Goal: Use online tool/utility

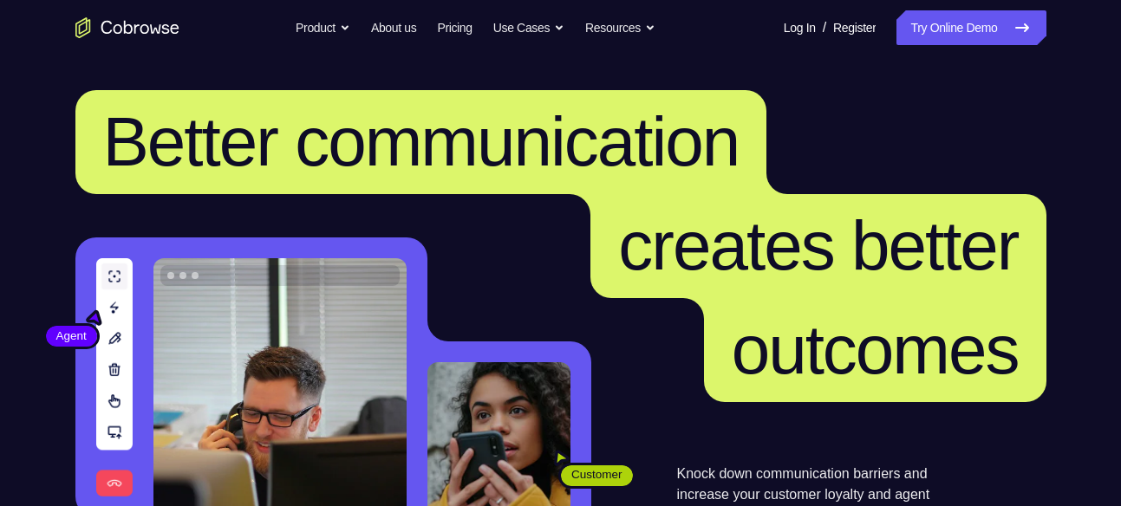
click at [963, 36] on link "Try Online Demo" at bounding box center [971, 27] width 149 height 35
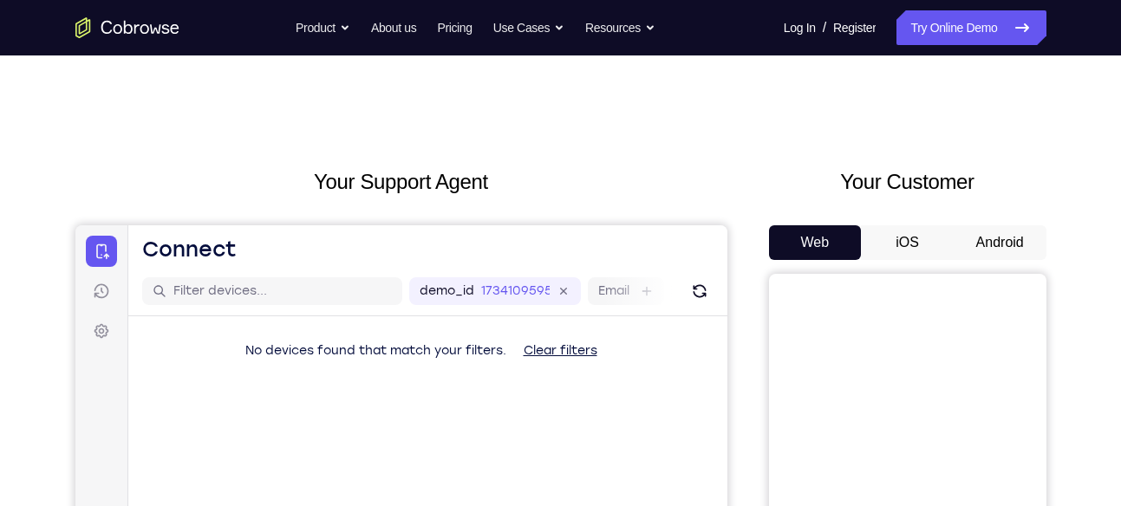
click at [1008, 236] on button "Android" at bounding box center [1000, 242] width 93 height 35
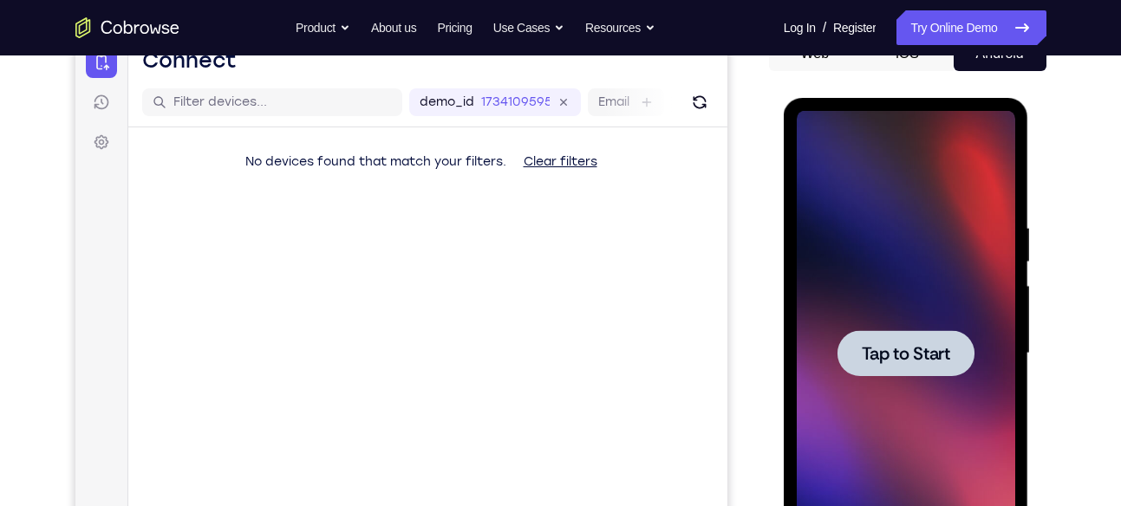
click at [908, 338] on div at bounding box center [906, 353] width 137 height 46
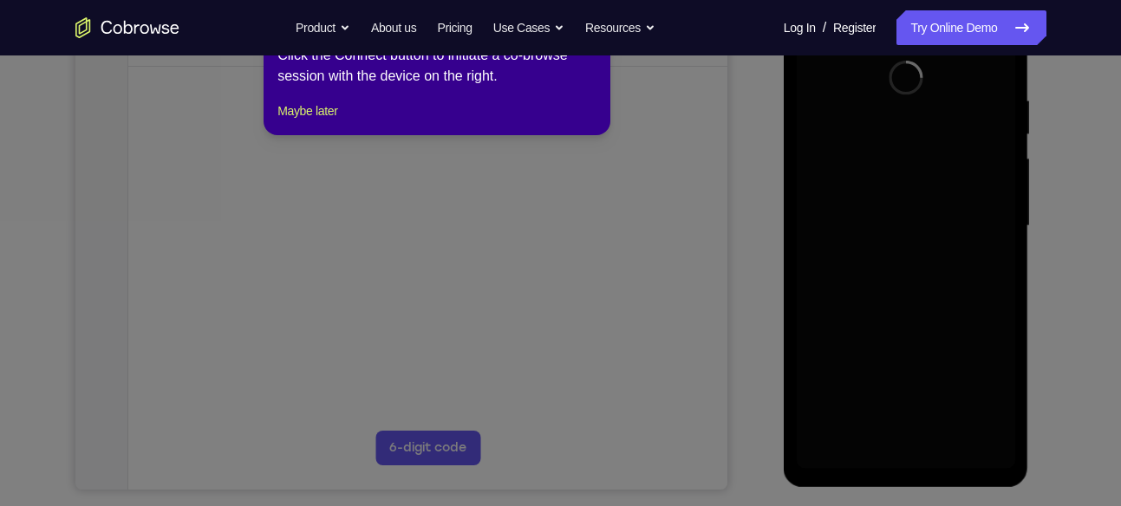
scroll to position [6, 0]
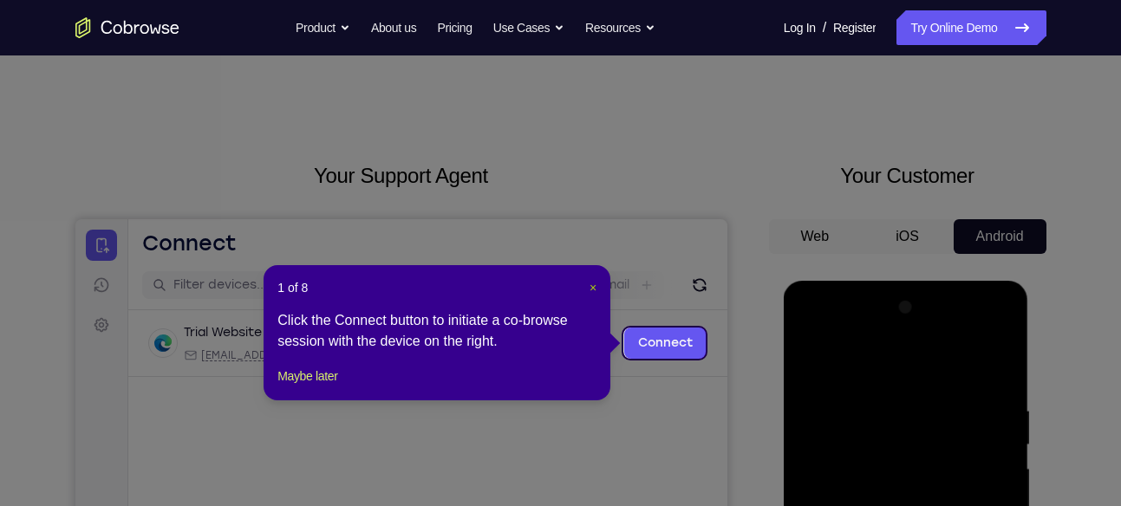
click at [593, 289] on span "×" at bounding box center [593, 288] width 7 height 14
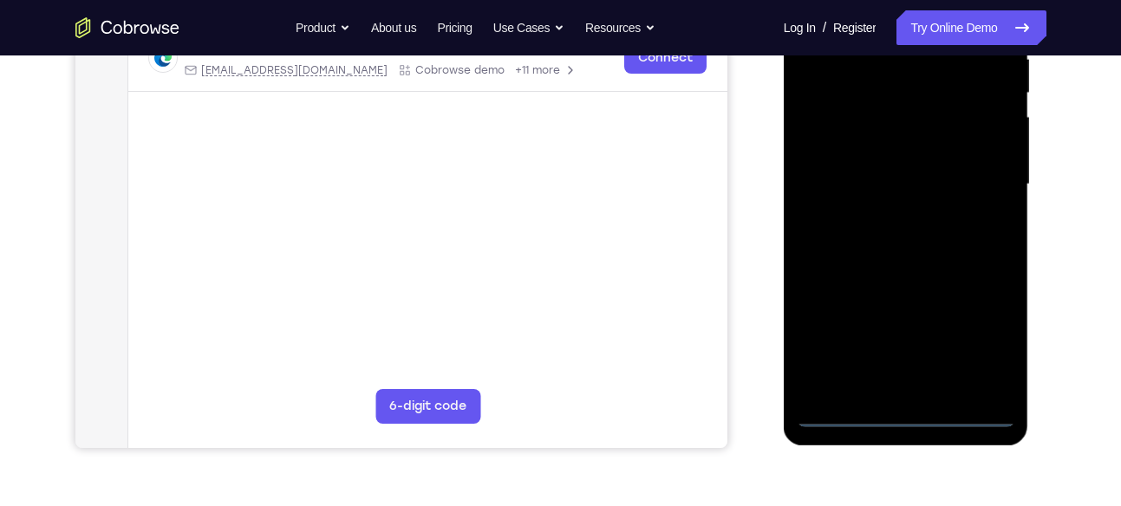
scroll to position [356, 0]
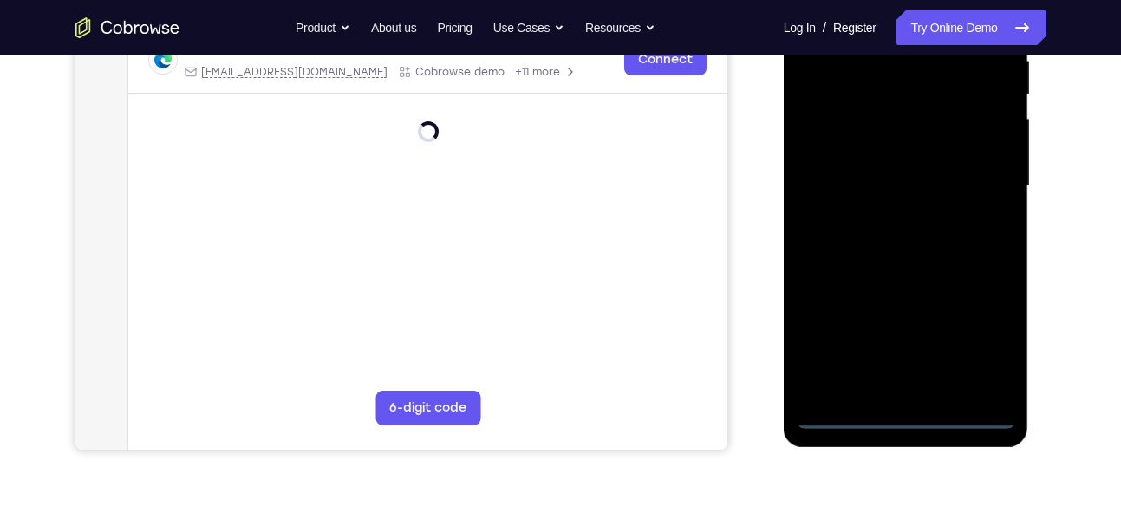
click at [903, 410] on div at bounding box center [906, 187] width 219 height 486
click at [997, 339] on div at bounding box center [906, 187] width 219 height 486
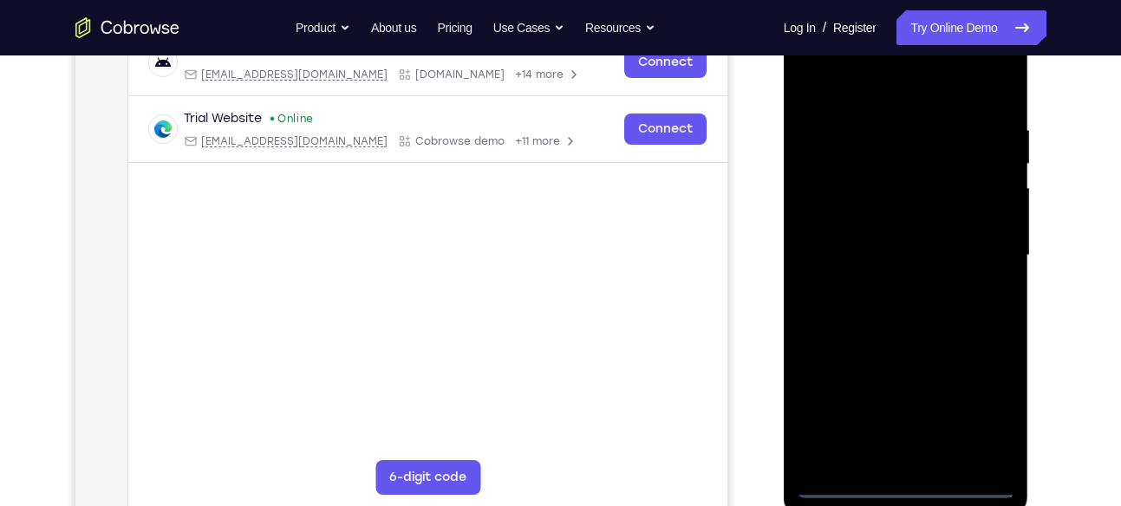
scroll to position [284, 0]
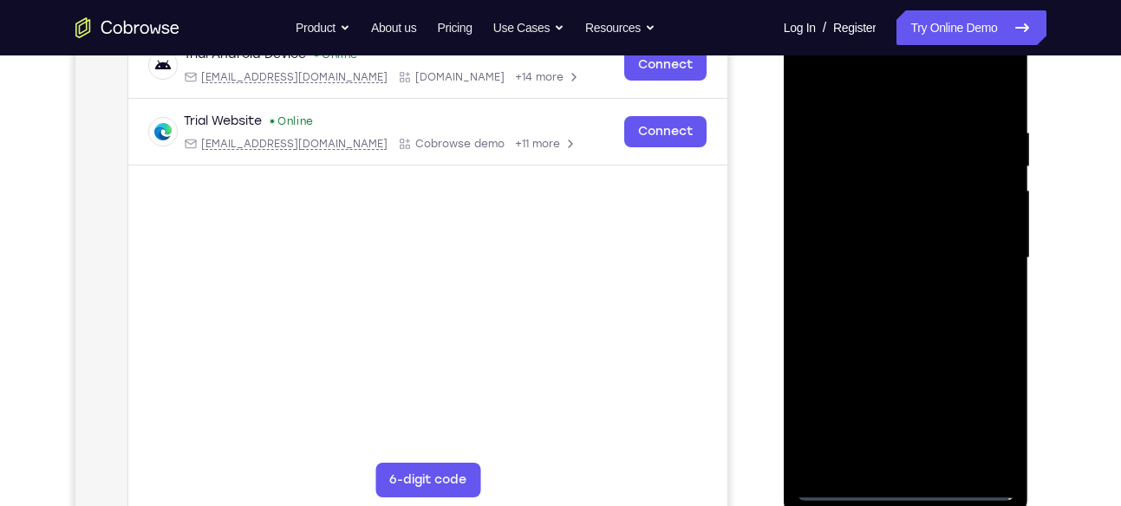
click at [868, 81] on div at bounding box center [906, 259] width 219 height 486
click at [975, 252] on div at bounding box center [906, 259] width 219 height 486
click at [885, 289] on div at bounding box center [906, 259] width 219 height 486
click at [883, 238] on div at bounding box center [906, 259] width 219 height 486
click at [898, 193] on div at bounding box center [906, 259] width 219 height 486
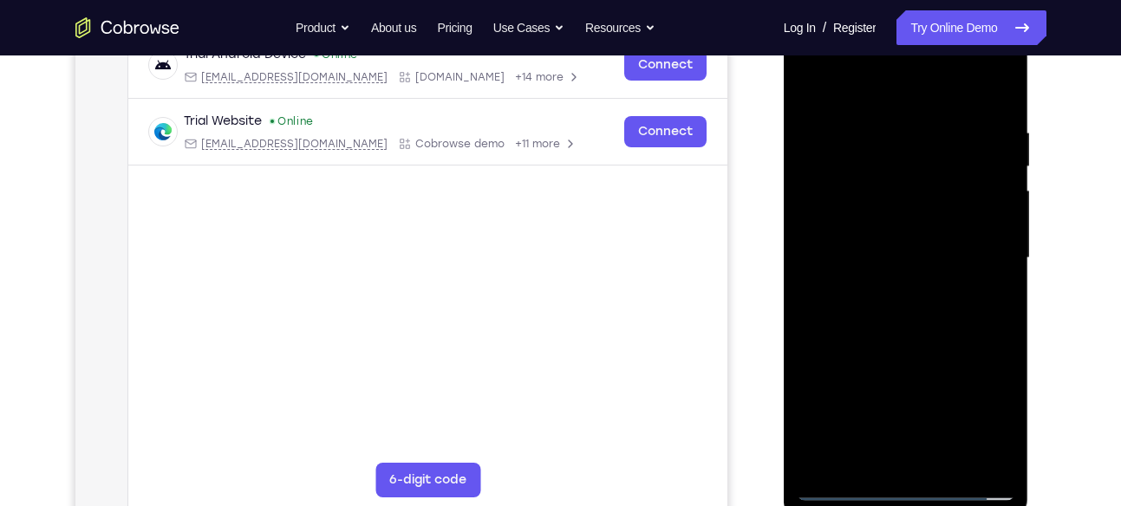
click at [903, 223] on div at bounding box center [906, 259] width 219 height 486
click at [899, 266] on div at bounding box center [906, 259] width 219 height 486
click at [906, 323] on div at bounding box center [906, 259] width 219 height 486
click at [906, 307] on div at bounding box center [906, 259] width 219 height 486
click at [989, 106] on div at bounding box center [906, 259] width 219 height 486
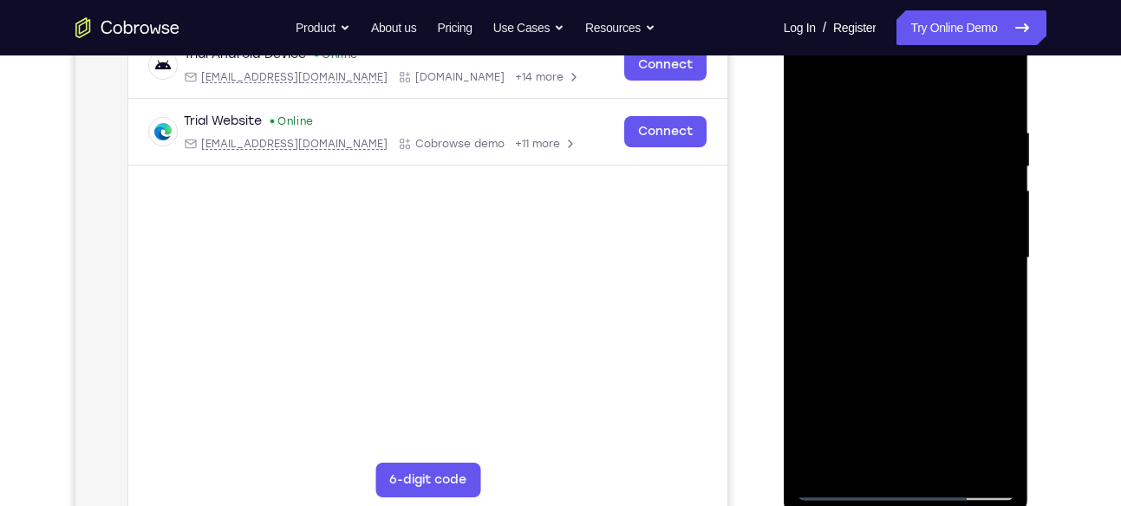
click at [812, 408] on div at bounding box center [906, 259] width 219 height 486
click at [871, 125] on div at bounding box center [906, 259] width 219 height 486
click at [981, 224] on div at bounding box center [906, 259] width 219 height 486
click at [994, 87] on div at bounding box center [906, 259] width 219 height 486
click at [1004, 114] on div at bounding box center [906, 259] width 219 height 486
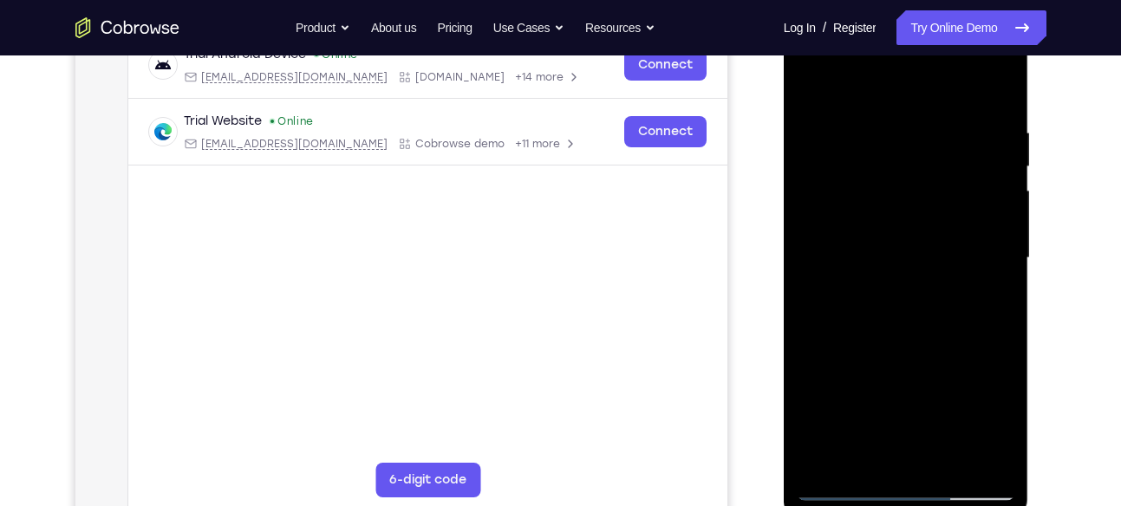
click at [998, 191] on div at bounding box center [906, 259] width 219 height 486
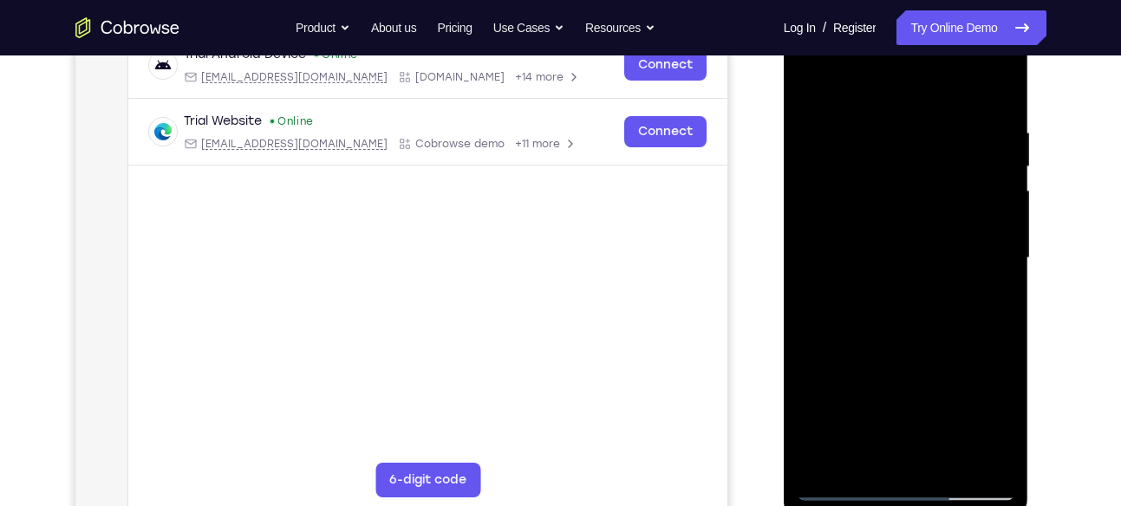
click at [998, 191] on div at bounding box center [906, 259] width 219 height 486
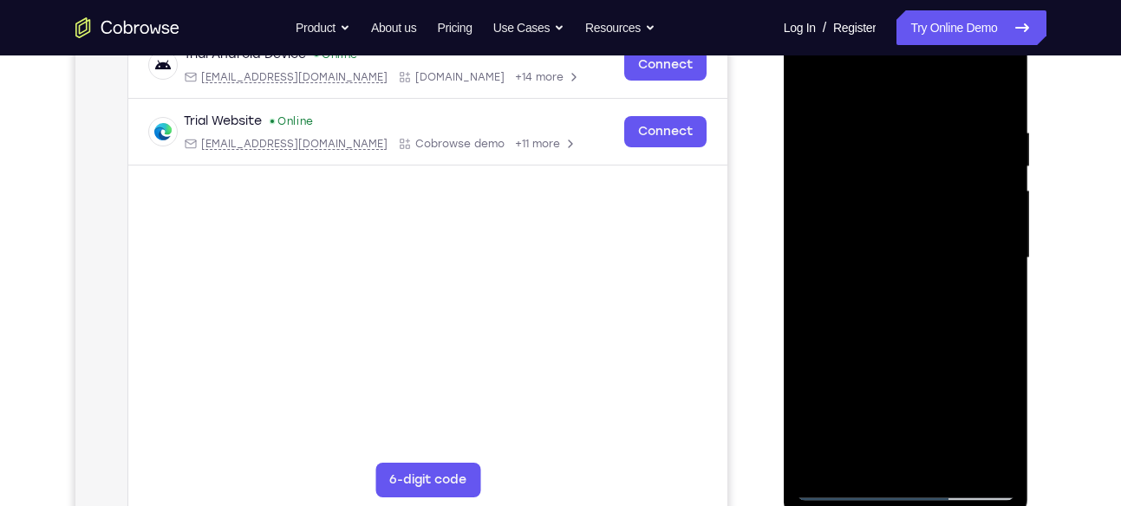
click at [998, 191] on div at bounding box center [906, 259] width 219 height 486
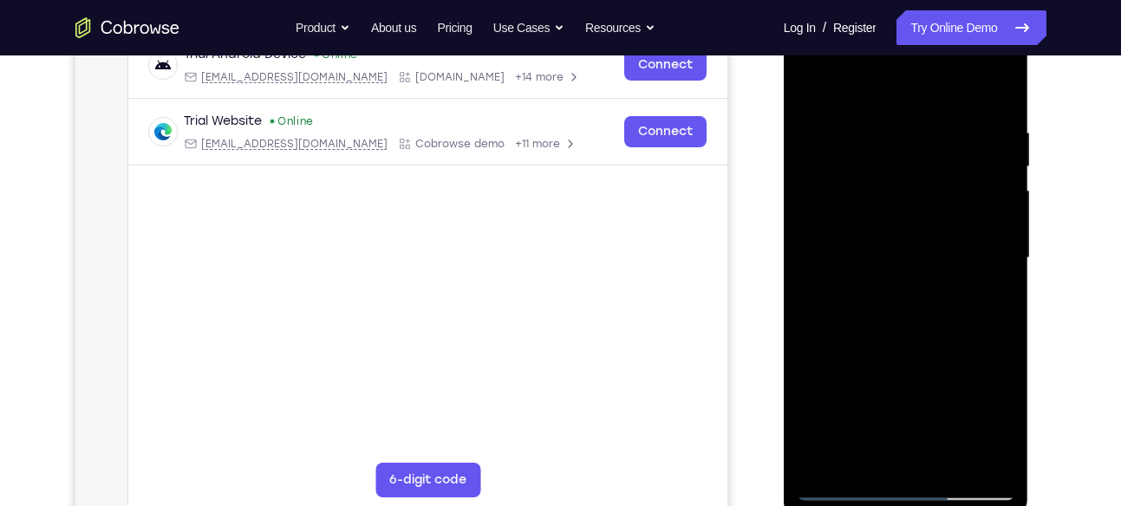
click at [998, 191] on div at bounding box center [906, 259] width 219 height 486
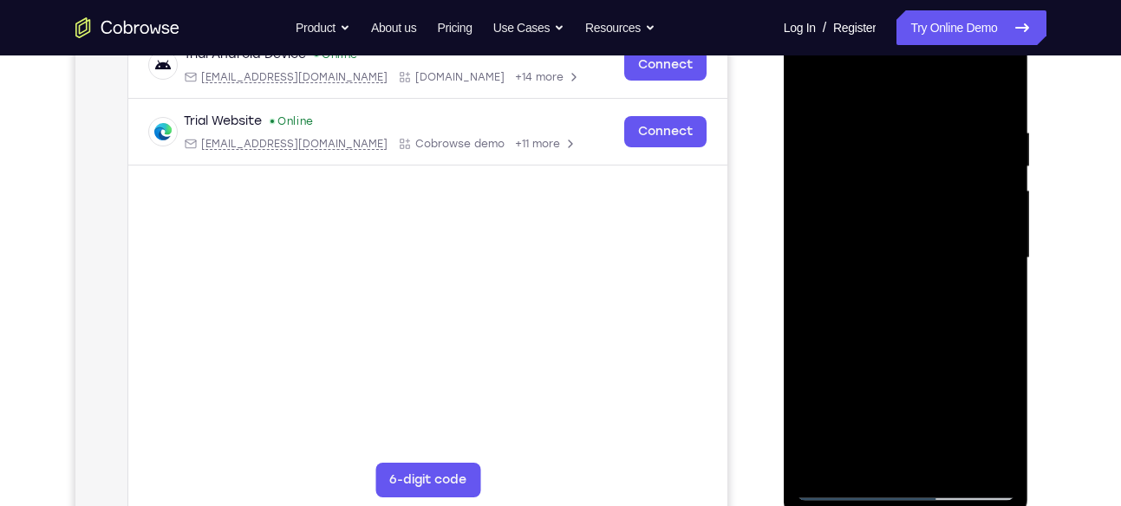
click at [998, 191] on div at bounding box center [906, 259] width 219 height 486
click at [998, 193] on div at bounding box center [906, 259] width 219 height 486
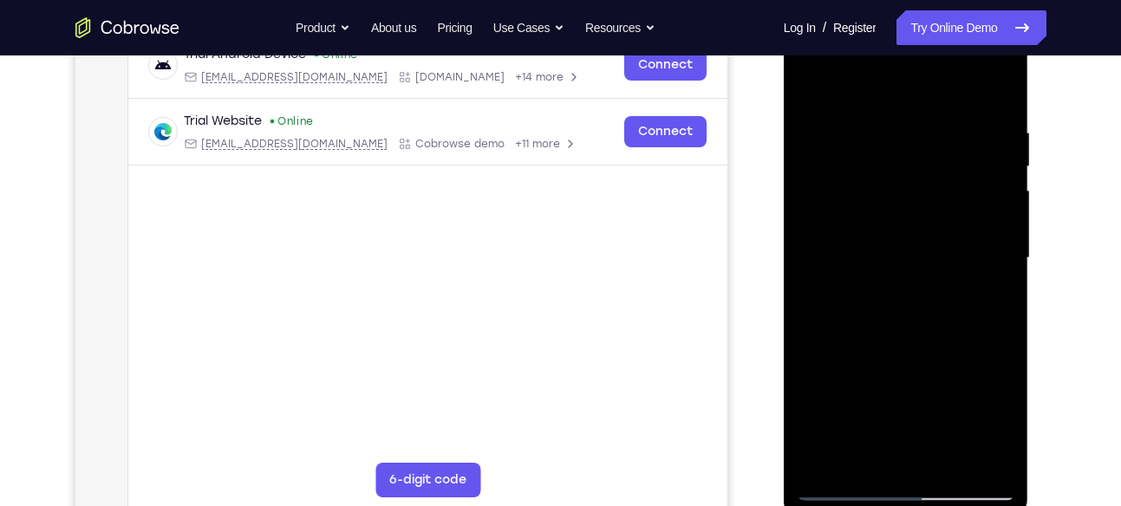
click at [998, 193] on div at bounding box center [906, 259] width 219 height 486
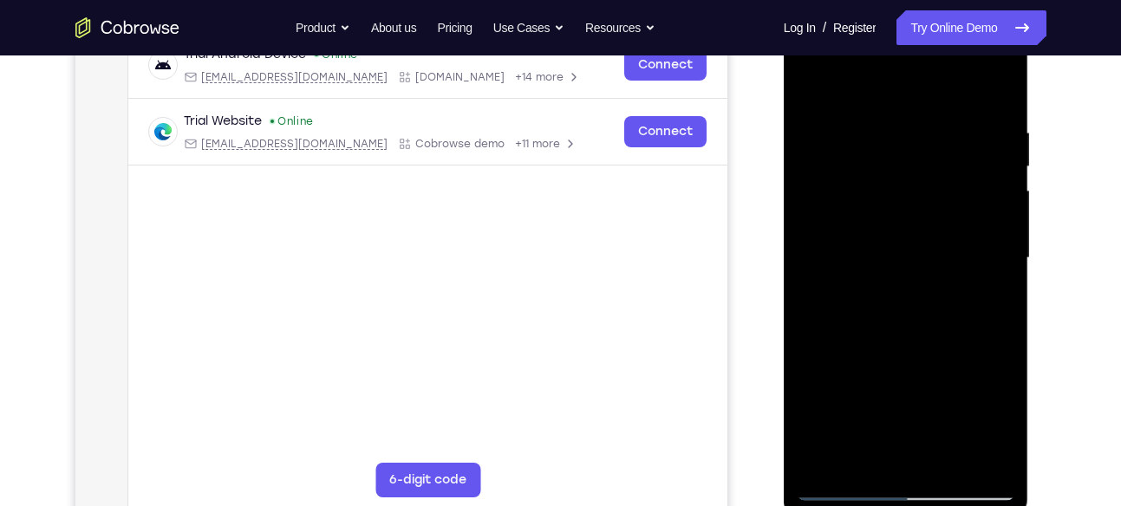
click at [986, 84] on div at bounding box center [906, 259] width 219 height 486
click at [1003, 268] on div at bounding box center [906, 259] width 219 height 486
click at [1003, 301] on div at bounding box center [906, 259] width 219 height 486
click at [1009, 165] on div at bounding box center [906, 259] width 219 height 486
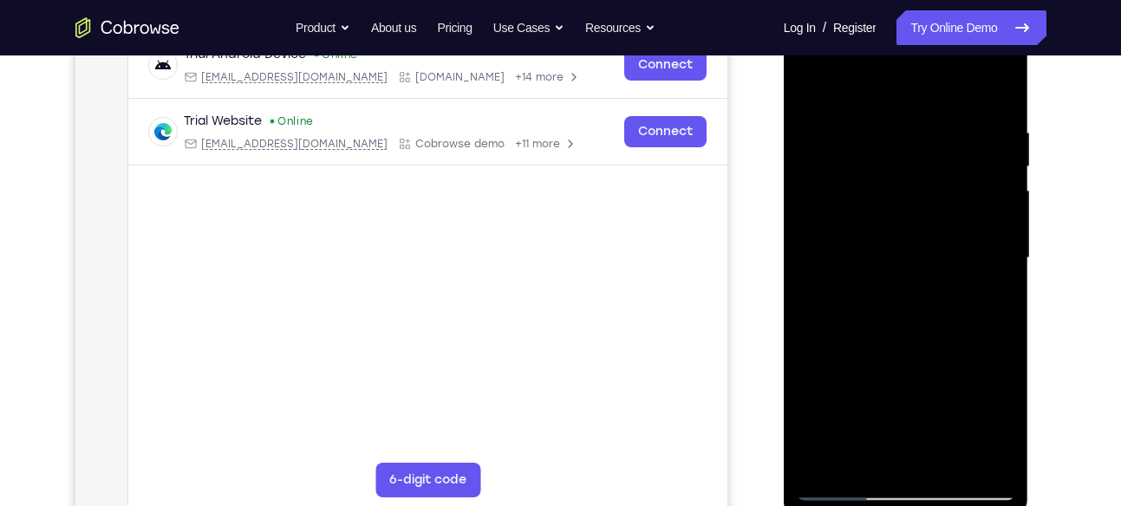
click at [1009, 165] on div at bounding box center [906, 259] width 219 height 486
click at [1003, 304] on div at bounding box center [906, 259] width 219 height 486
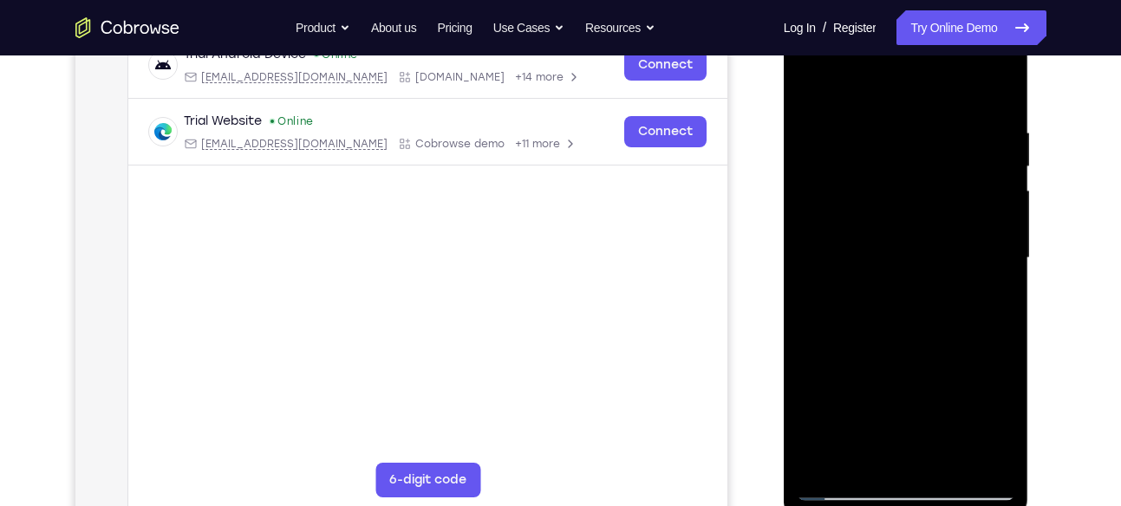
click at [1003, 304] on div at bounding box center [906, 259] width 219 height 486
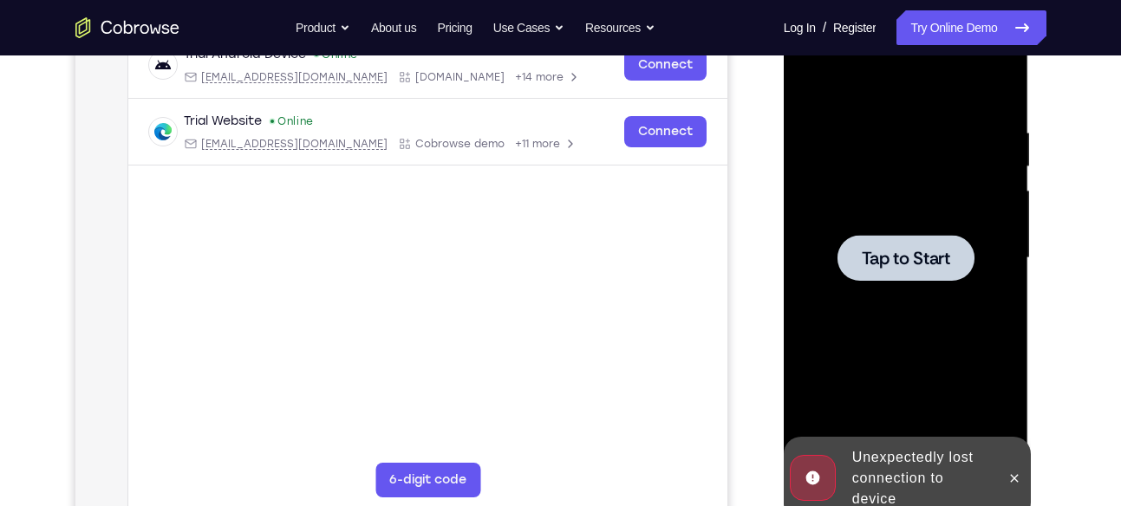
scroll to position [319, 0]
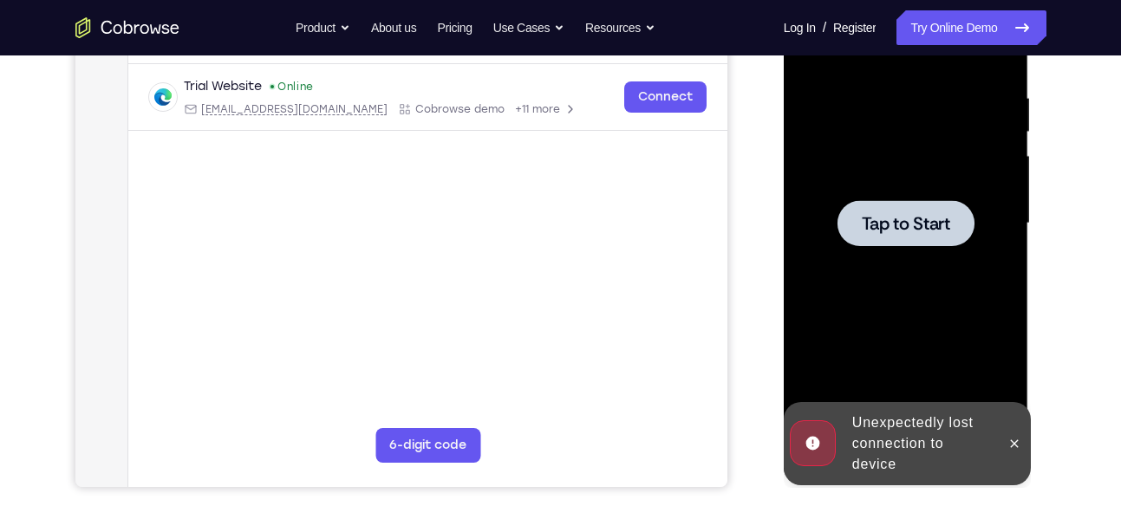
click at [903, 237] on div at bounding box center [906, 223] width 137 height 46
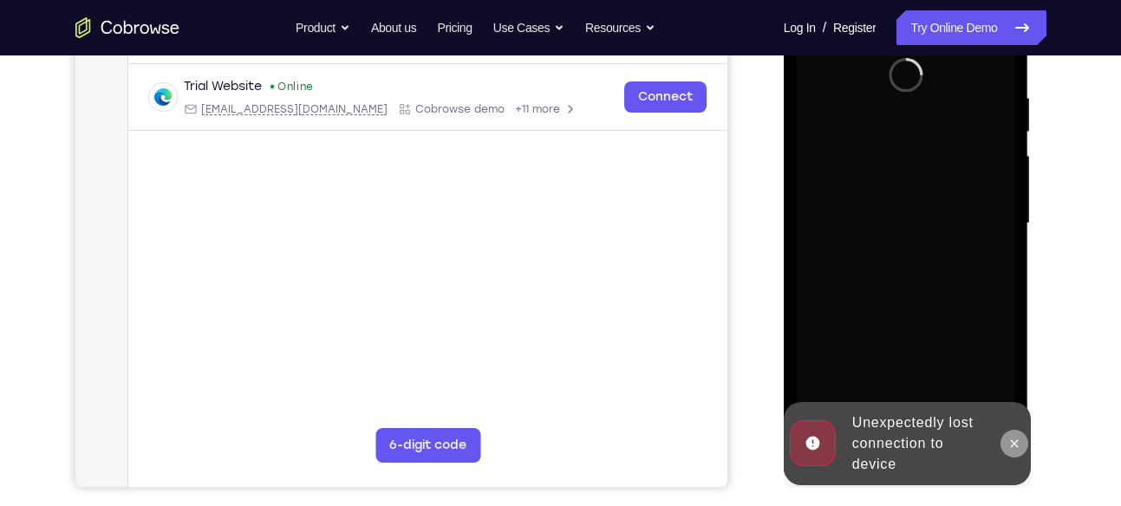
click at [1014, 447] on icon at bounding box center [1015, 444] width 14 height 14
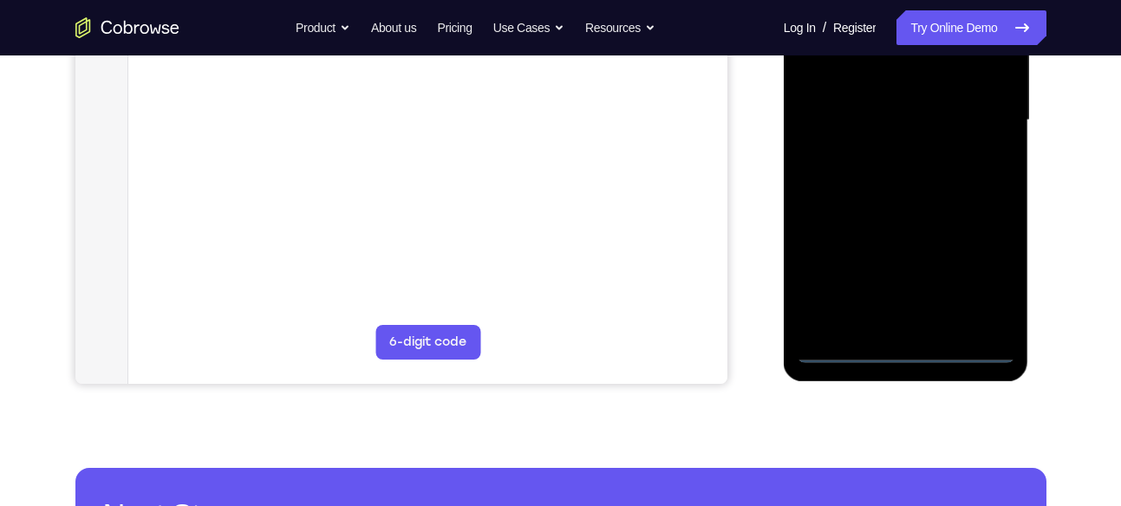
scroll to position [423, 0]
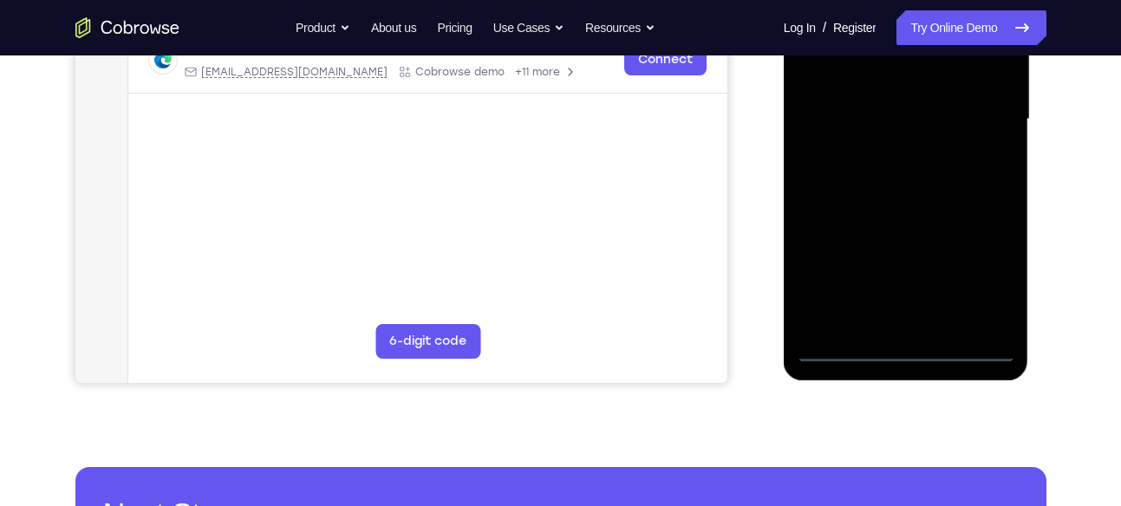
click at [906, 350] on div at bounding box center [906, 120] width 219 height 486
click at [992, 272] on div at bounding box center [906, 120] width 219 height 486
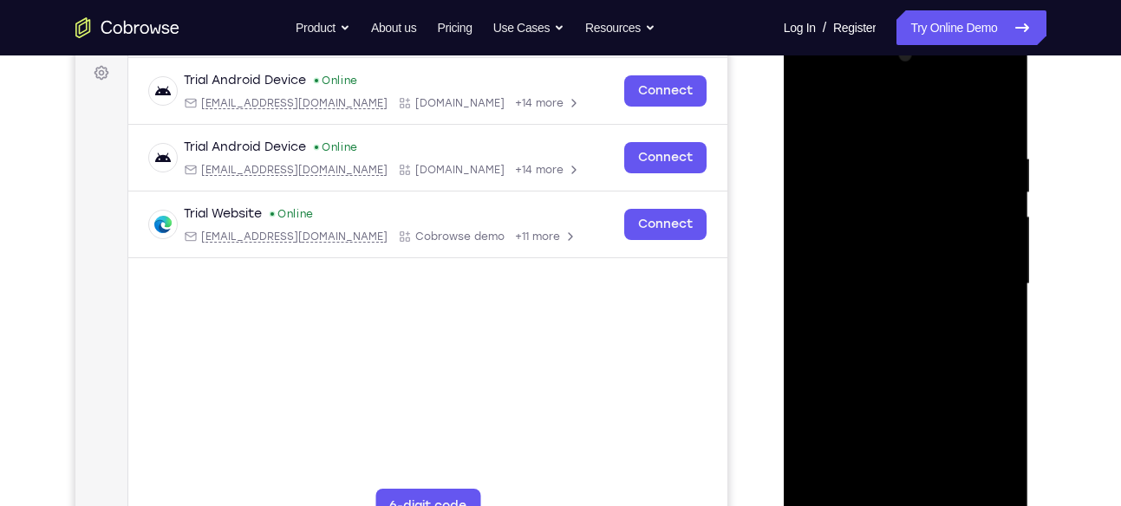
scroll to position [257, 0]
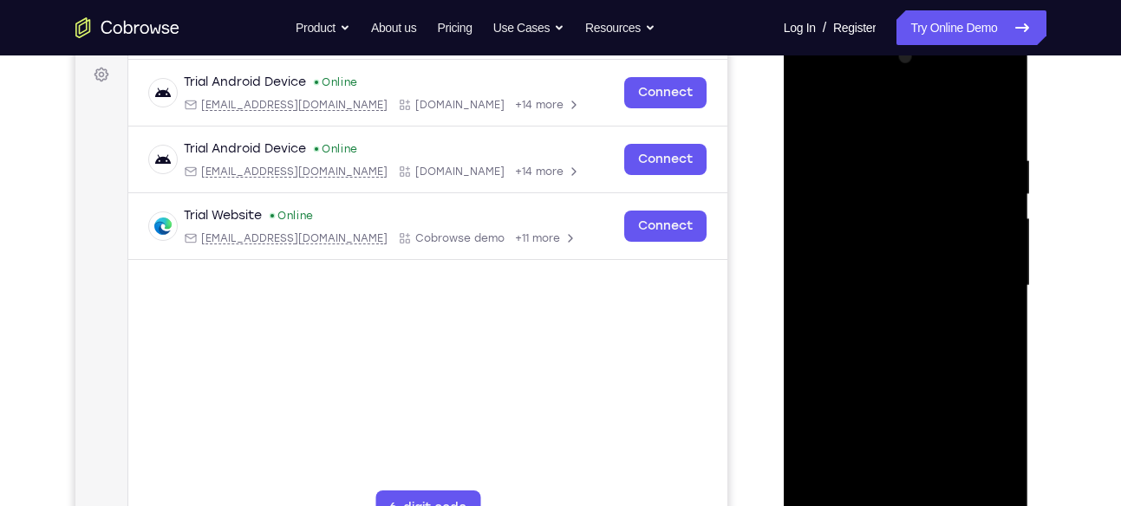
click at [885, 106] on div at bounding box center [906, 286] width 219 height 486
click at [833, 235] on div at bounding box center [906, 286] width 219 height 486
click at [891, 287] on div at bounding box center [906, 286] width 219 height 486
click at [891, 261] on div at bounding box center [906, 286] width 219 height 486
click at [928, 304] on div at bounding box center [906, 286] width 219 height 486
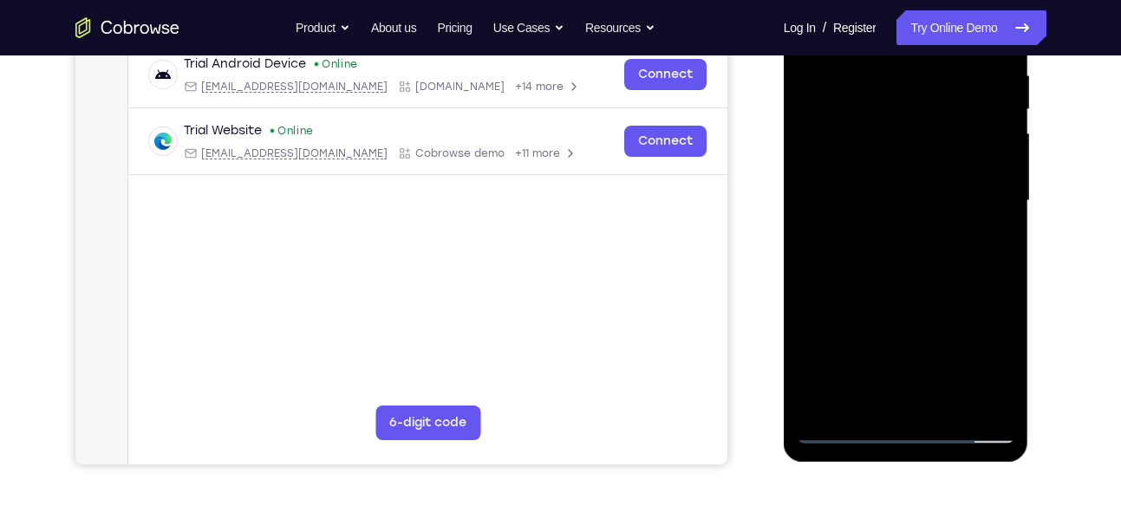
scroll to position [343, 0]
click at [892, 393] on div at bounding box center [906, 201] width 219 height 486
click at [878, 270] on div at bounding box center [906, 201] width 219 height 486
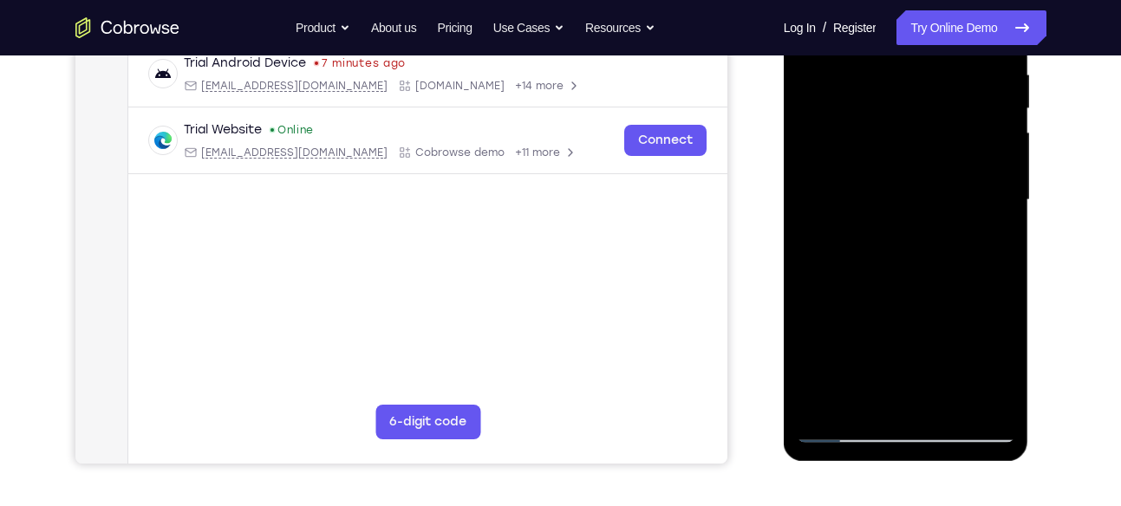
click at [829, 94] on div at bounding box center [906, 201] width 219 height 486
click at [823, 93] on div at bounding box center [906, 201] width 219 height 486
click at [823, 95] on div at bounding box center [906, 201] width 219 height 486
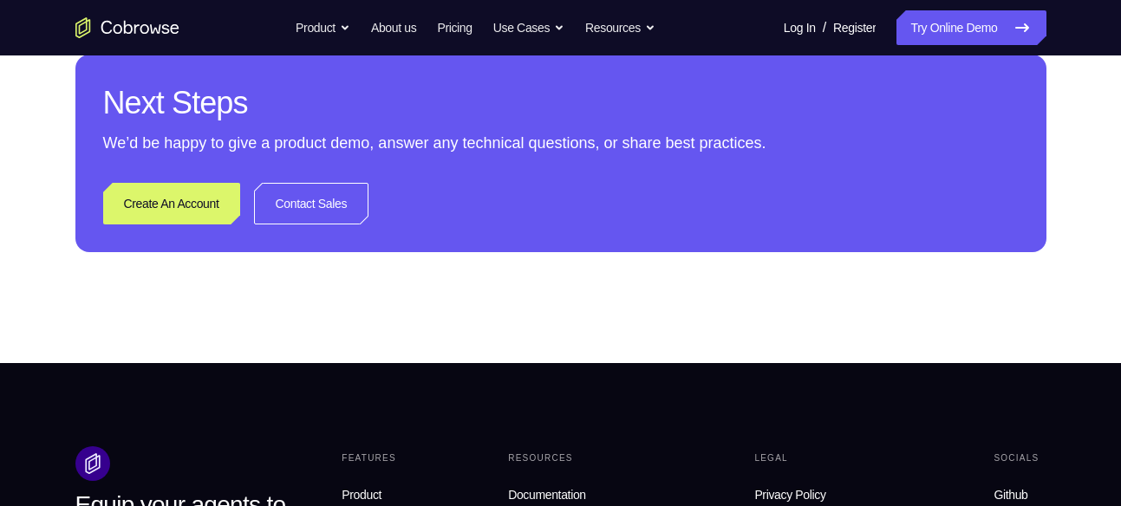
scroll to position [898, 0]
